Goal: Task Accomplishment & Management: Manage account settings

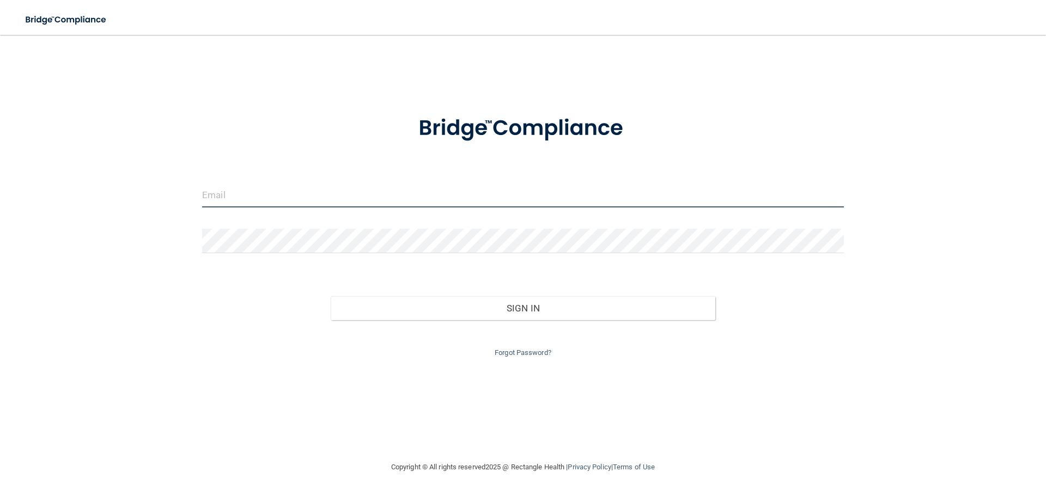
click at [514, 195] on input "email" at bounding box center [523, 195] width 642 height 25
type input "[EMAIL_ADDRESS][DOMAIN_NAME]"
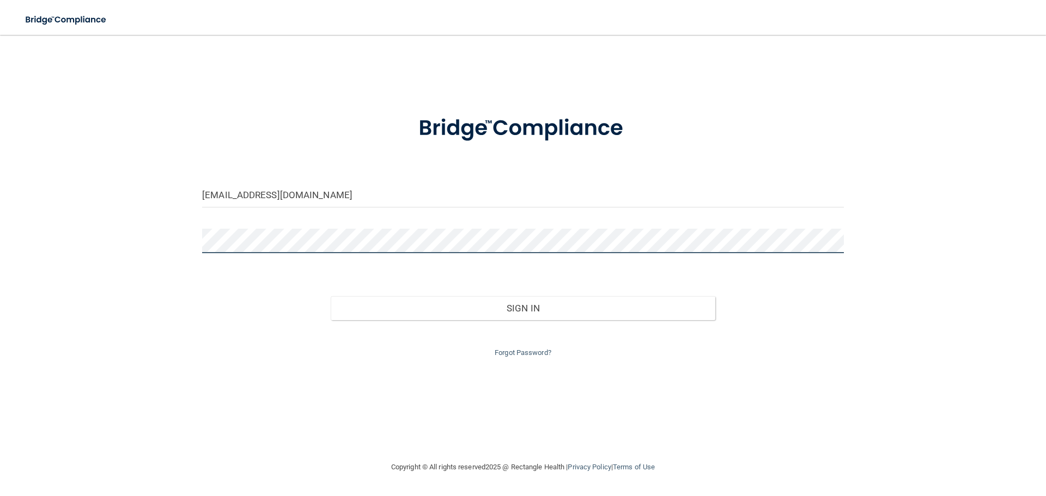
click at [331, 296] on button "Sign In" at bounding box center [523, 308] width 385 height 24
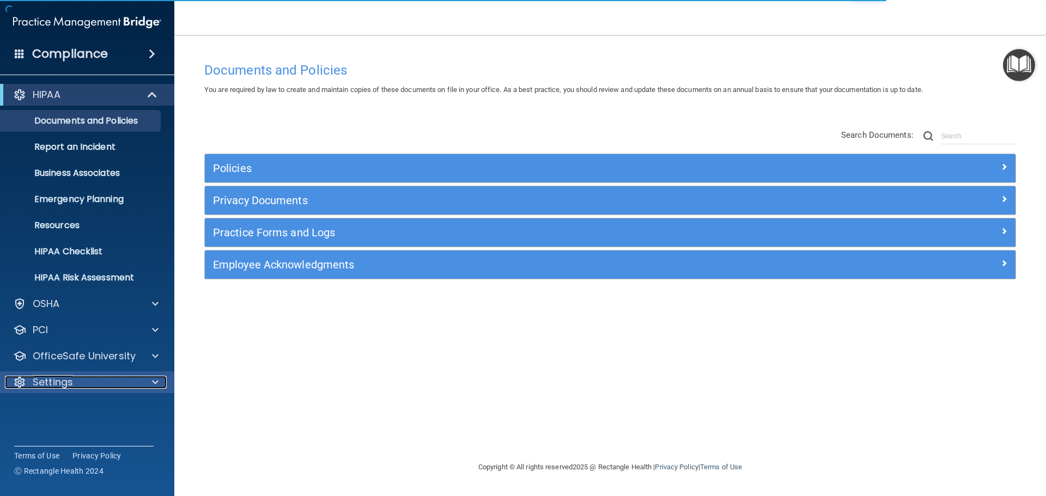
click at [79, 379] on div "Settings" at bounding box center [72, 382] width 135 height 13
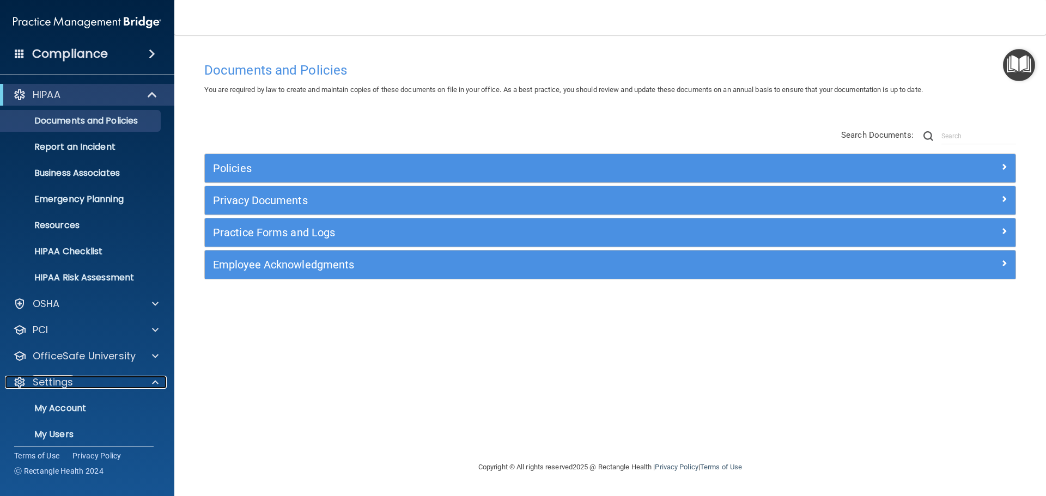
scroll to position [54, 0]
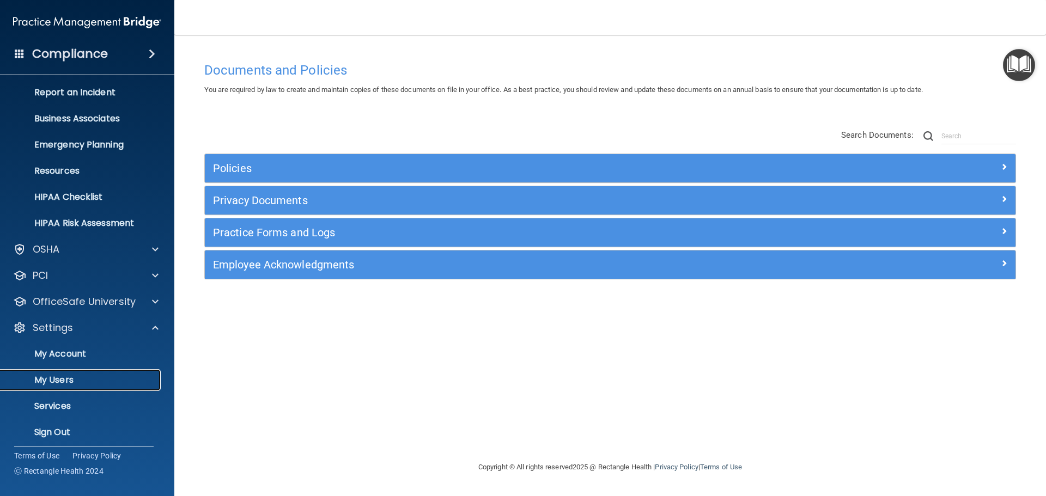
click at [89, 379] on p "My Users" at bounding box center [81, 380] width 149 height 11
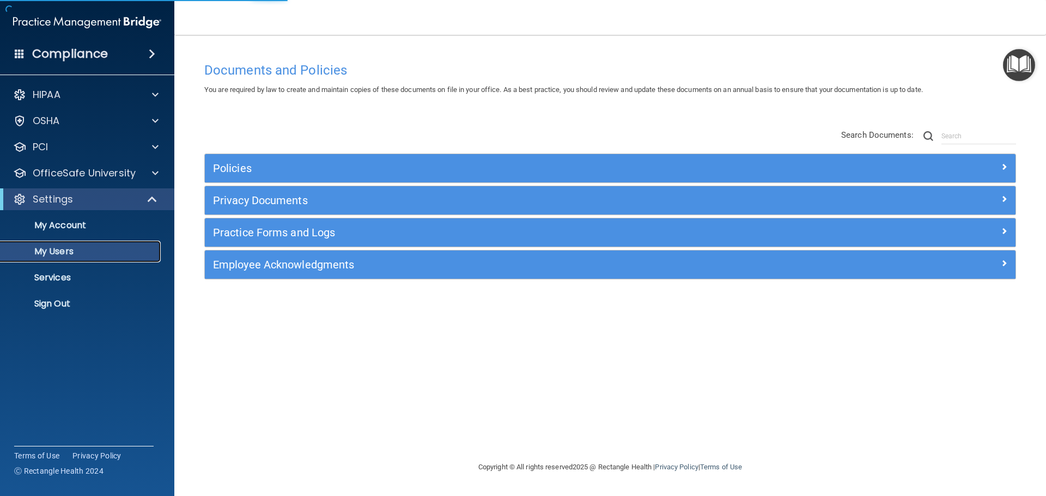
select select "20"
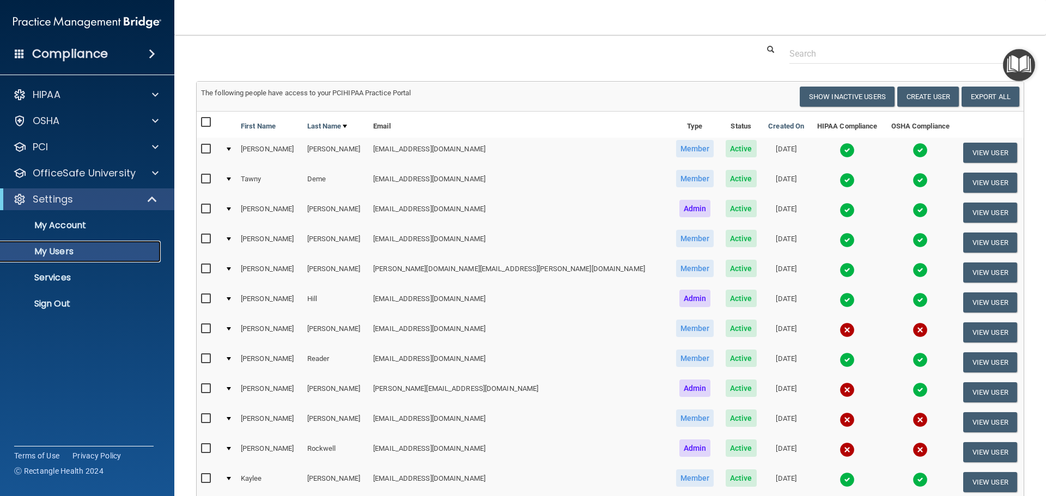
scroll to position [54, 0]
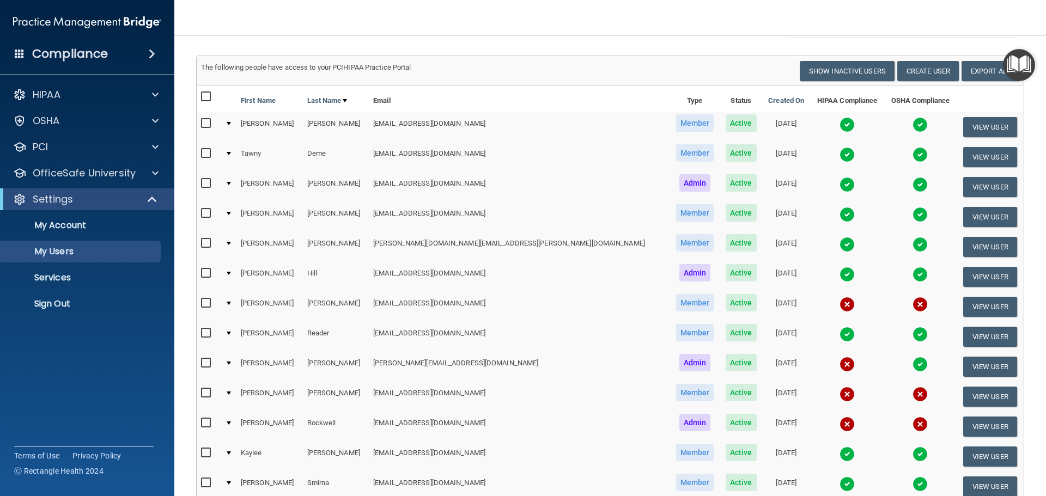
click at [840, 367] on img at bounding box center [847, 364] width 15 height 15
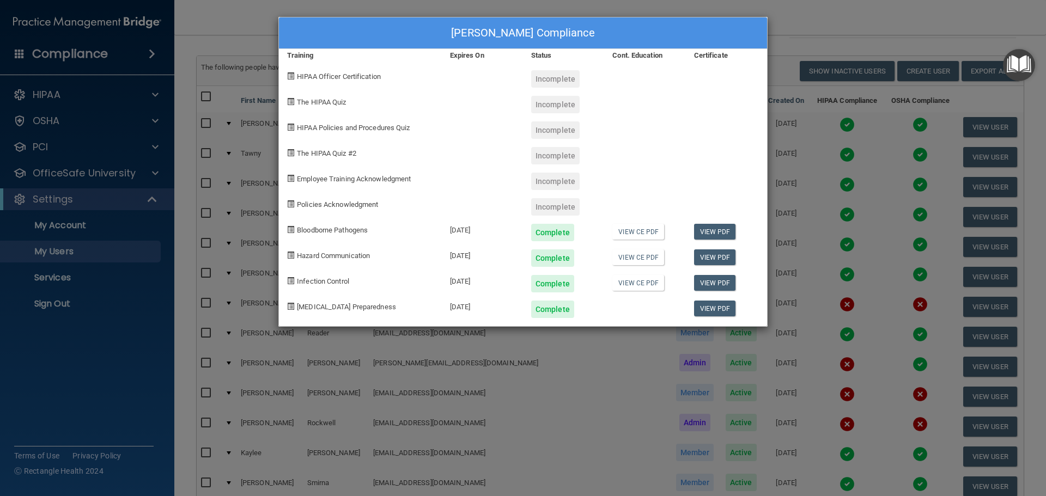
click at [846, 192] on div "[PERSON_NAME] Compliance Training Expires On Status Cont. Education Certificate…" at bounding box center [523, 248] width 1046 height 496
